Goal: Task Accomplishment & Management: Use online tool/utility

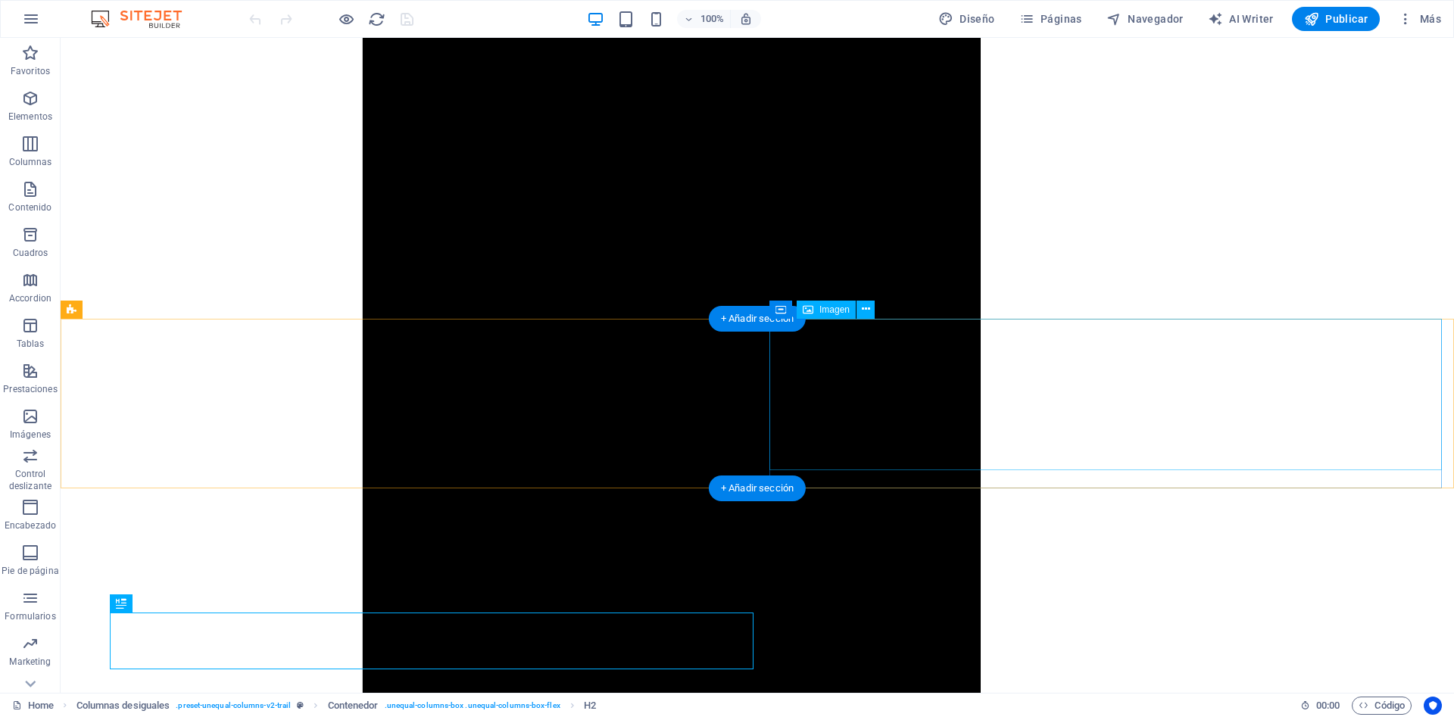
scroll to position [3852, 0]
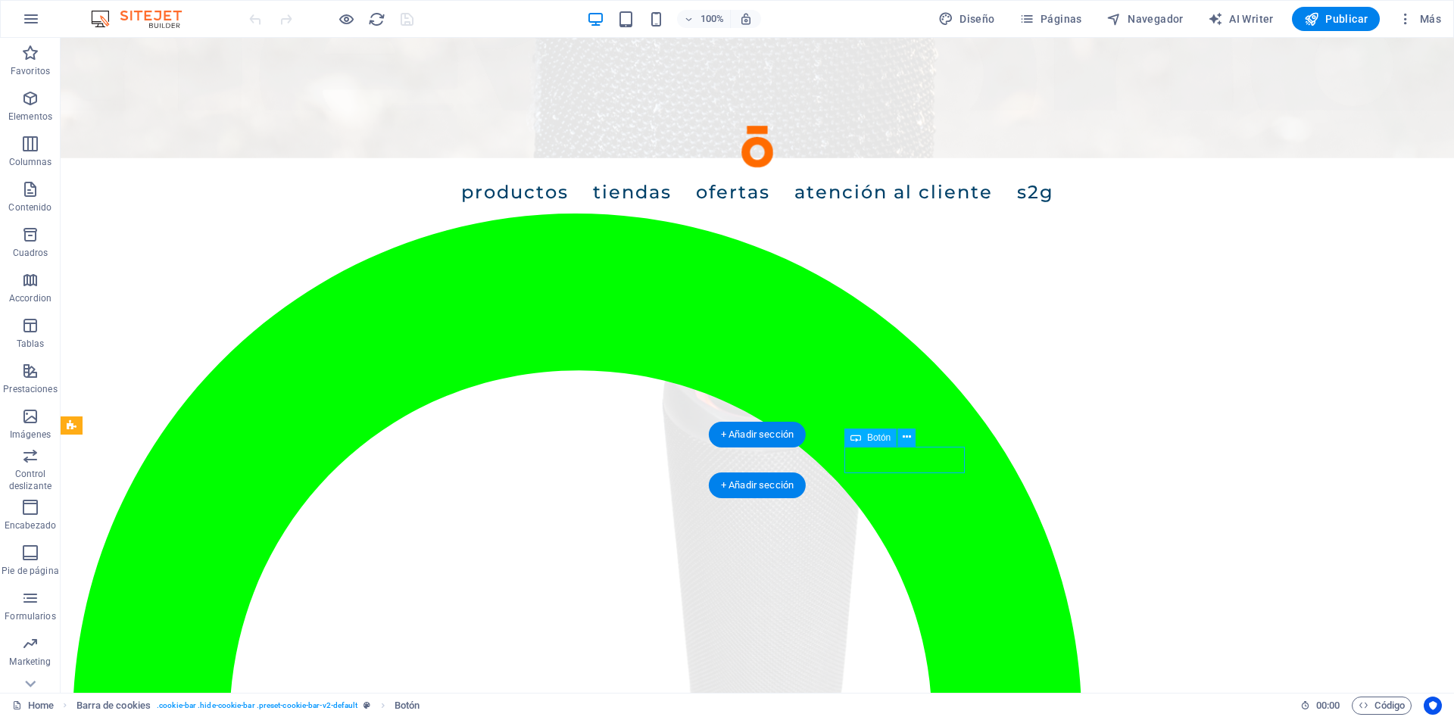
scroll to position [3688, 0]
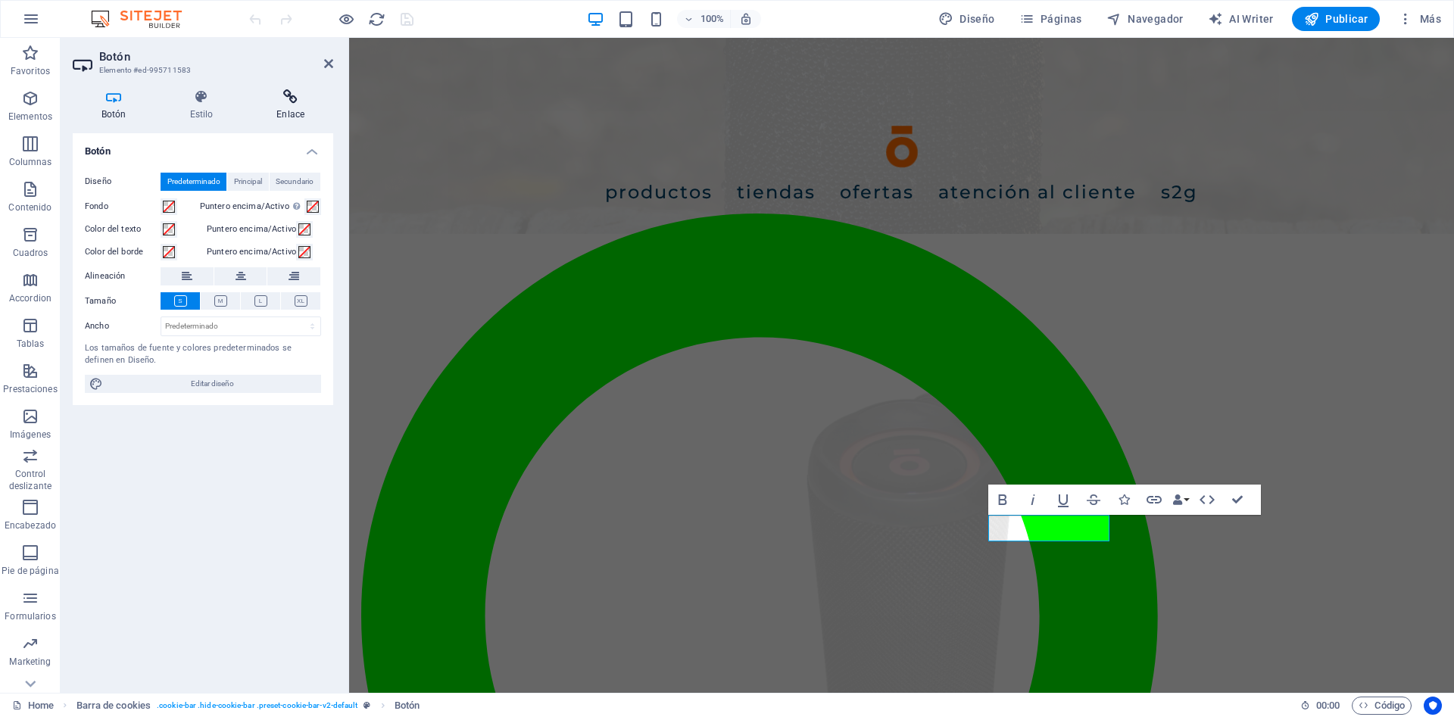
click at [282, 99] on icon at bounding box center [291, 96] width 86 height 15
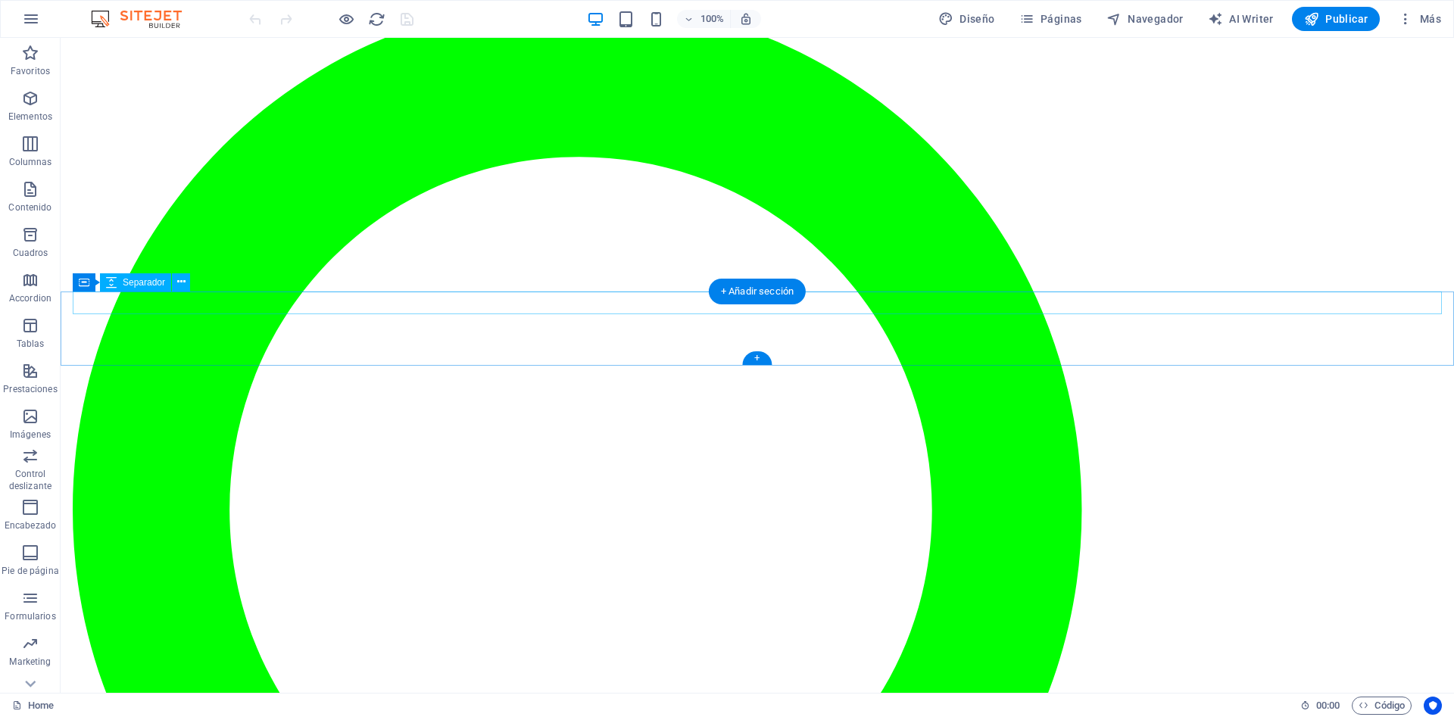
scroll to position [232, 0]
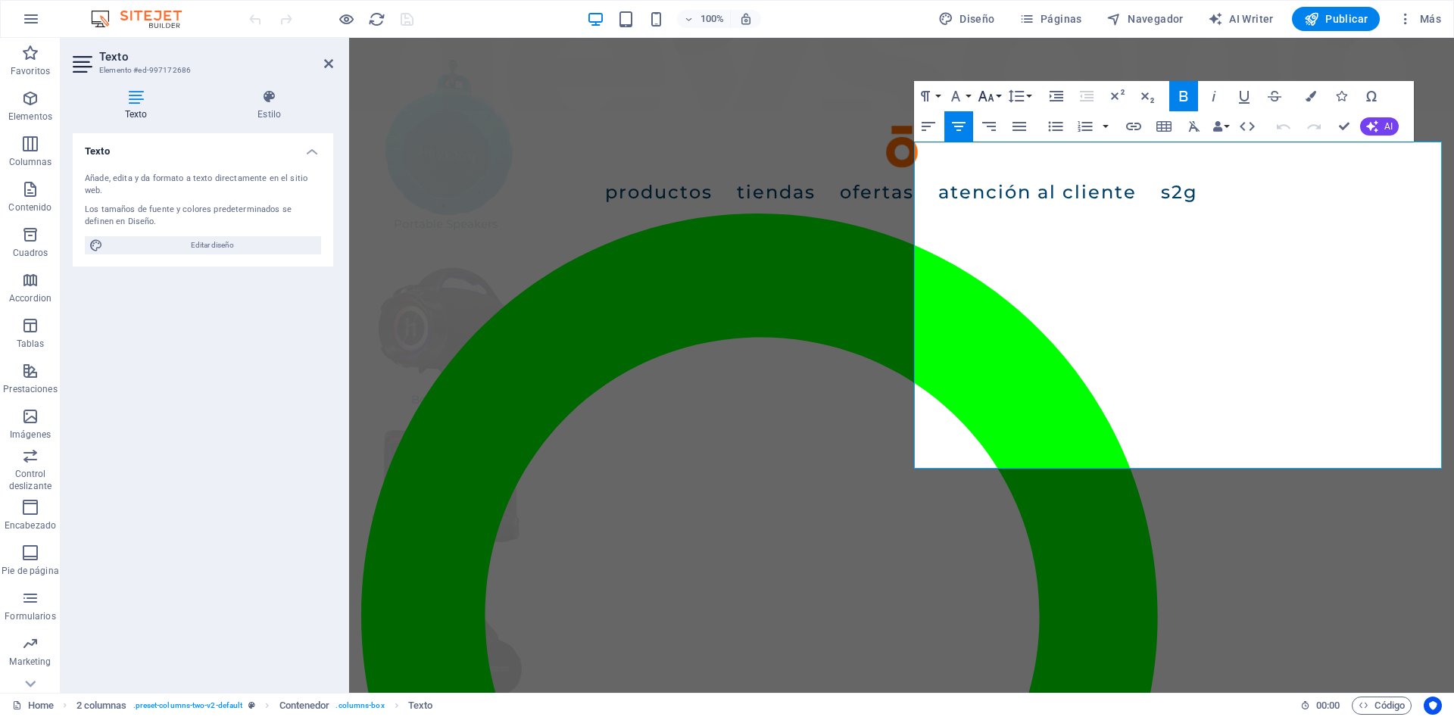
click at [983, 97] on icon "button" at bounding box center [986, 96] width 16 height 11
click at [999, 162] on link "24" at bounding box center [1002, 162] width 55 height 23
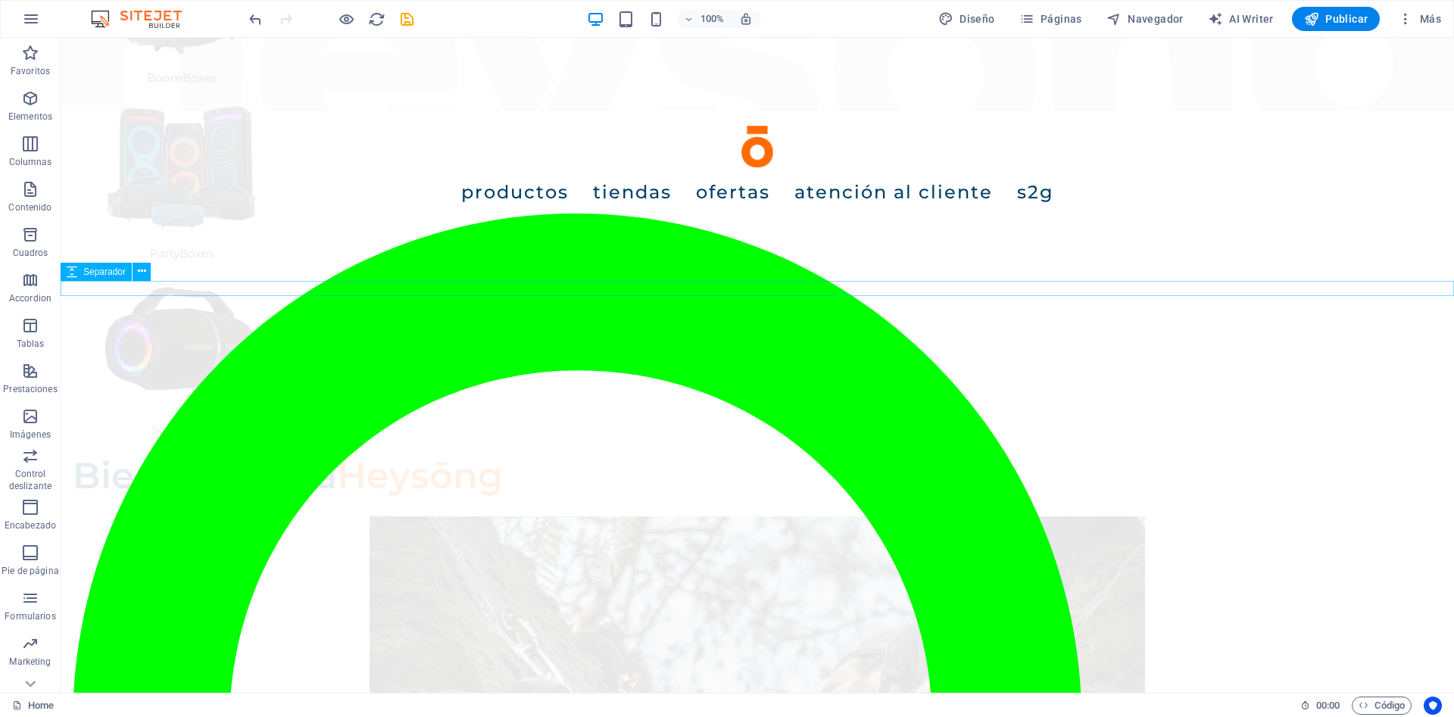
scroll to position [541, 0]
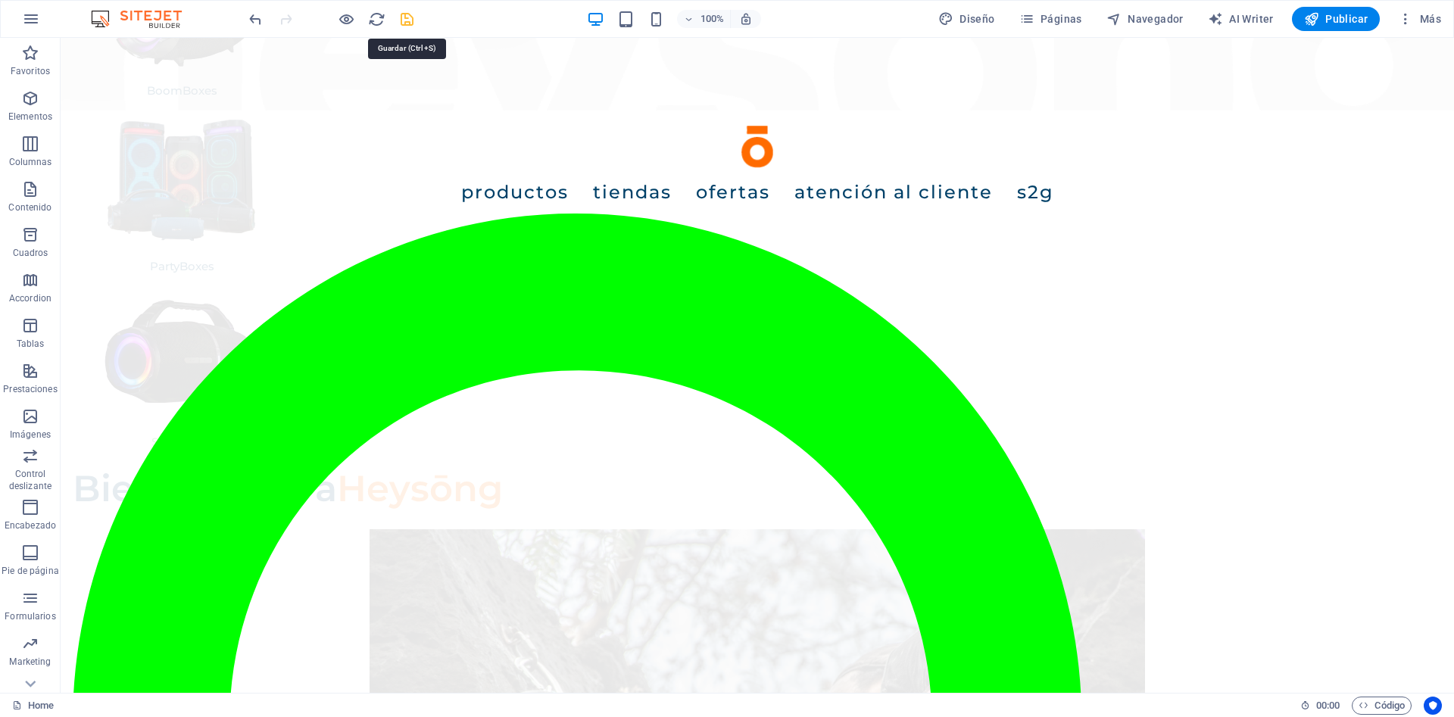
click at [407, 22] on icon "save" at bounding box center [406, 19] width 17 height 17
checkbox input "false"
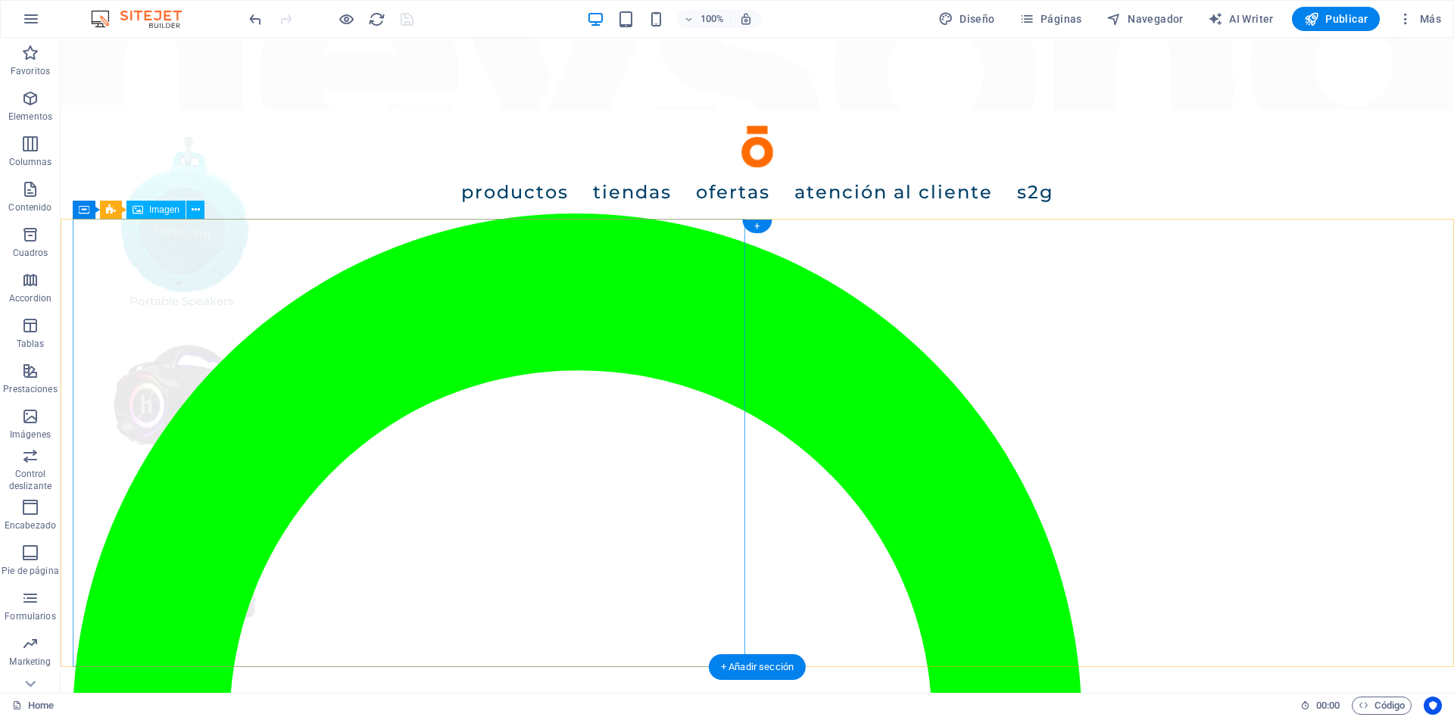
scroll to position [0, 0]
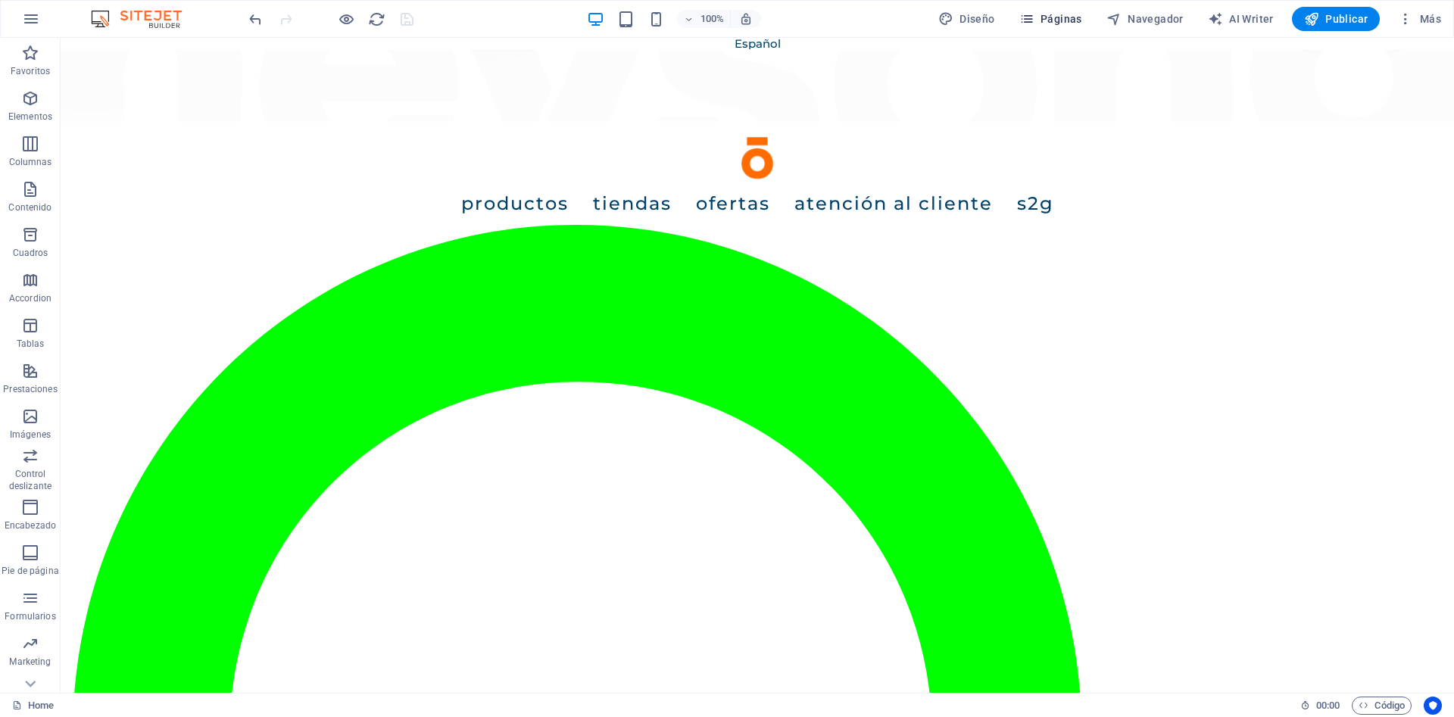
click at [1059, 21] on span "Páginas" at bounding box center [1050, 18] width 63 height 15
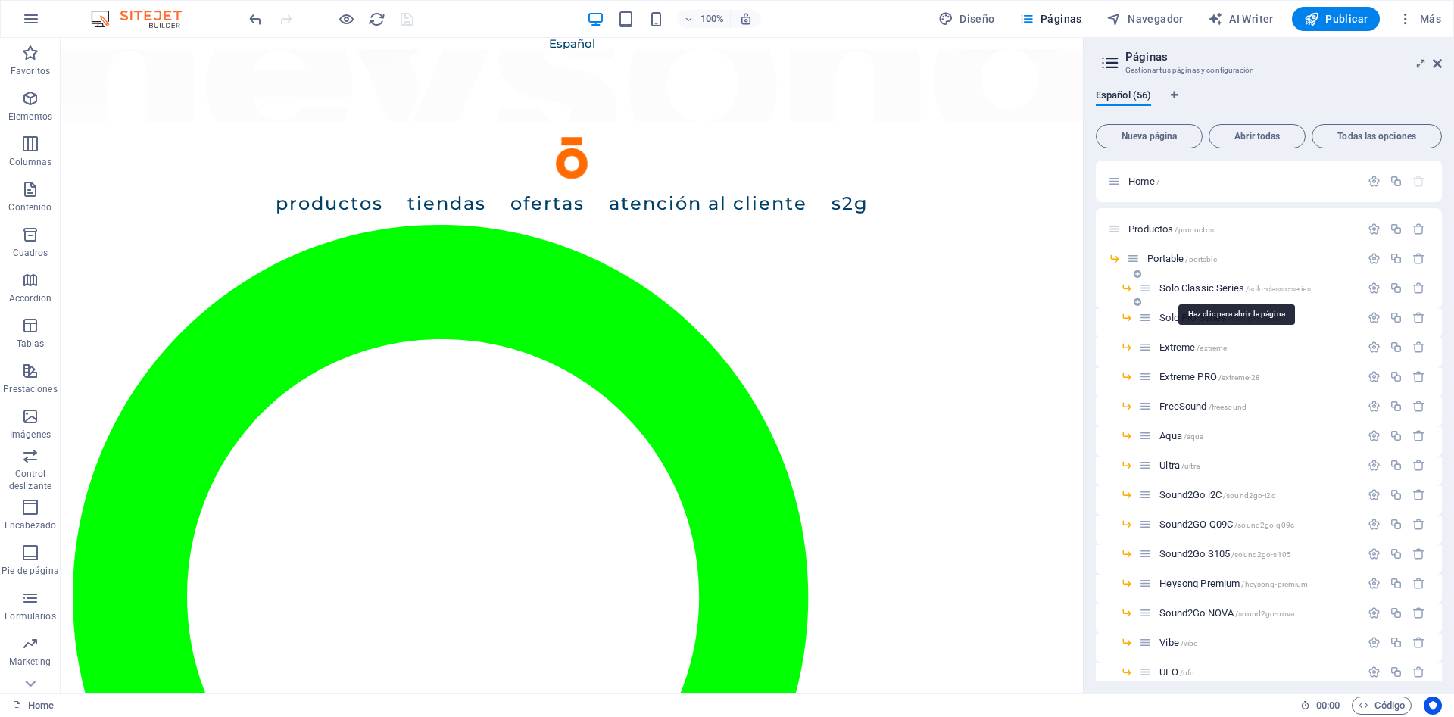
click at [1214, 285] on span "Solo Classic Series /solo-classic-series" at bounding box center [1235, 288] width 151 height 11
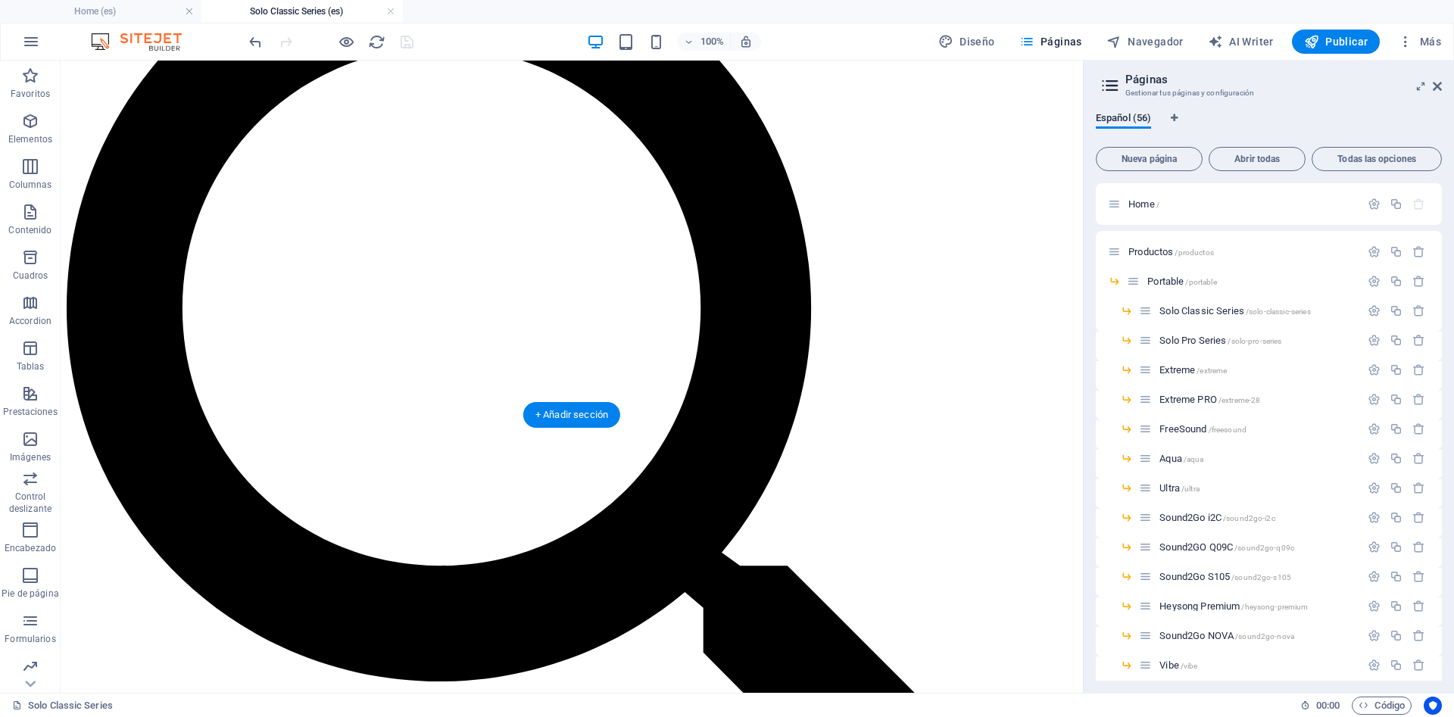
scroll to position [745, 0]
